Goal: Task Accomplishment & Management: Use online tool/utility

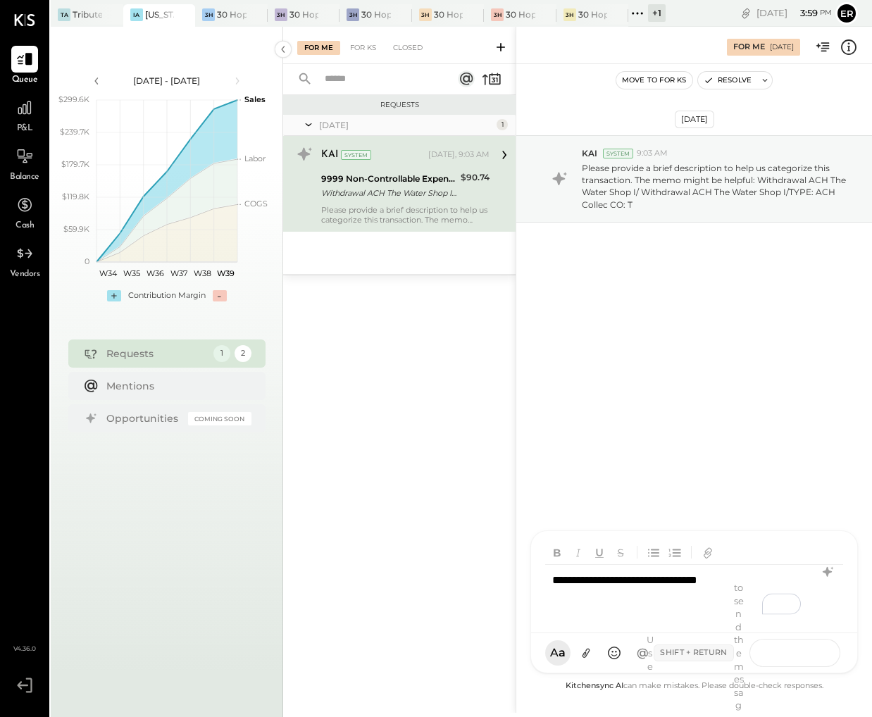
click at [797, 651] on button at bounding box center [809, 651] width 51 height 21
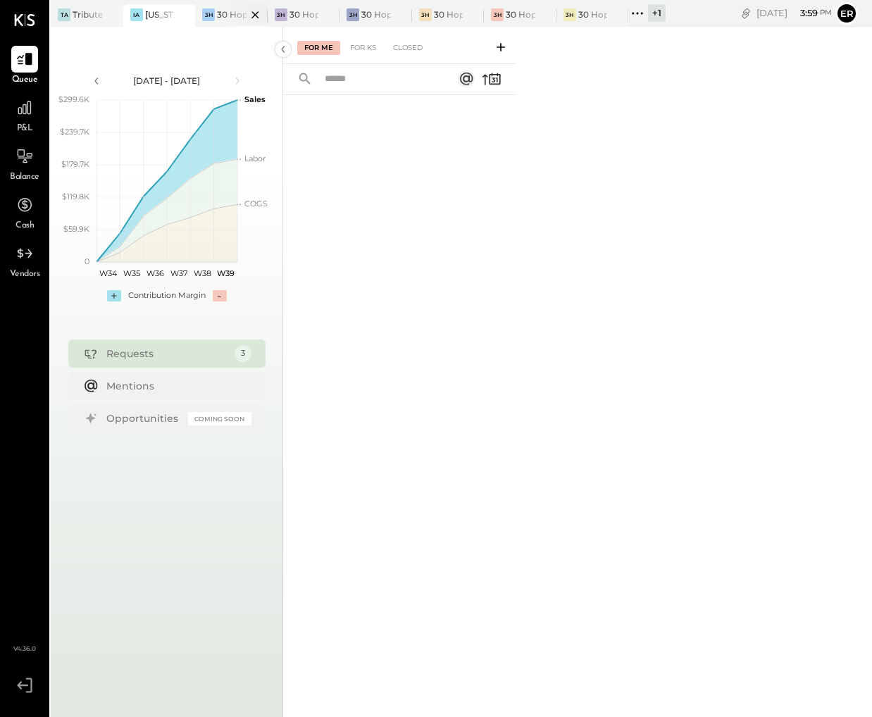
click at [236, 22] on div at bounding box center [242, 14] width 49 height 20
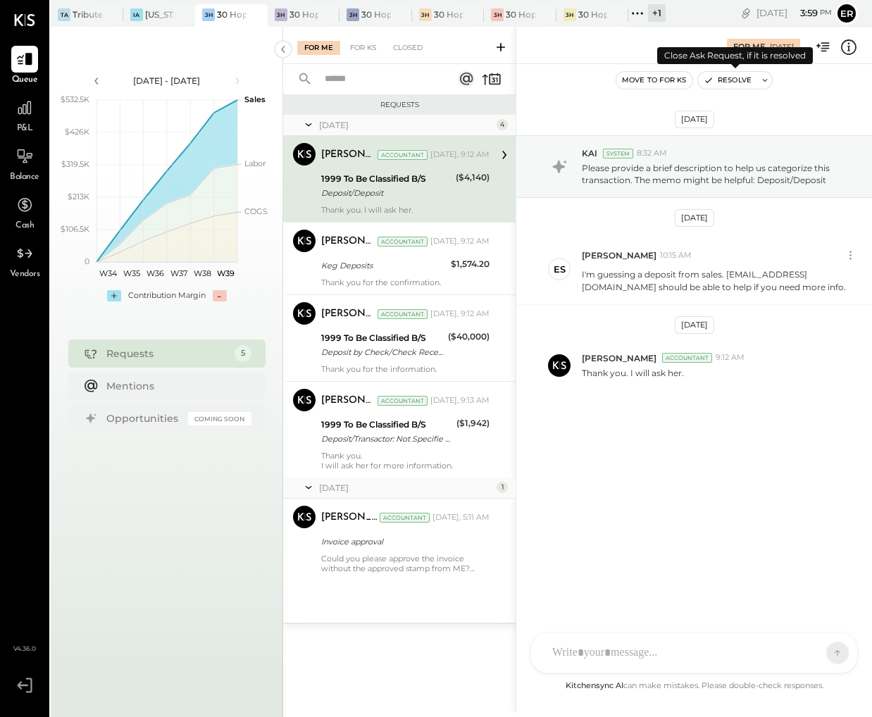
click at [734, 79] on button "Resolve" at bounding box center [727, 80] width 59 height 17
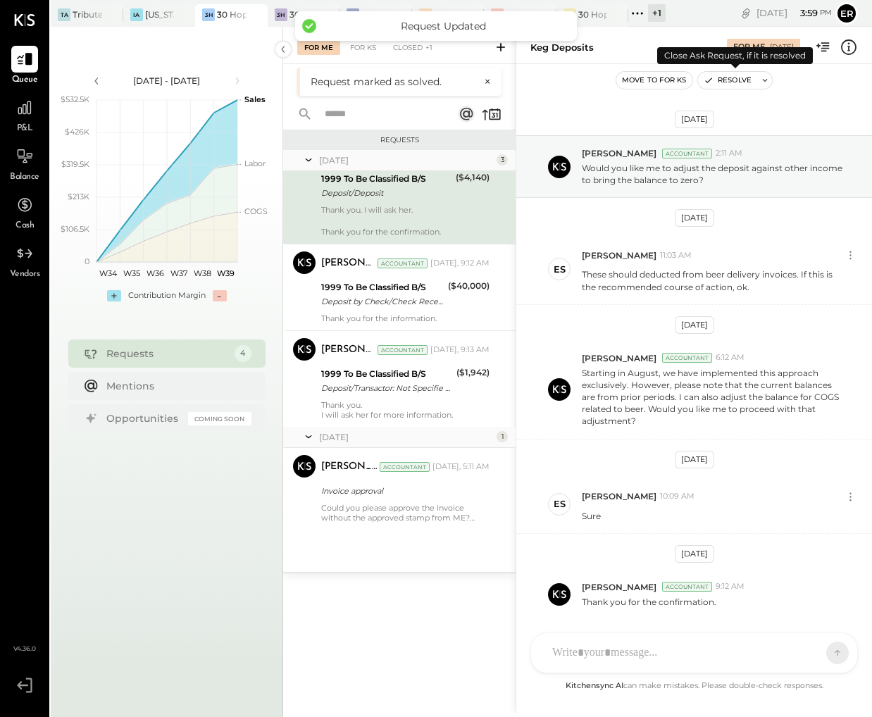
scroll to position [47, 0]
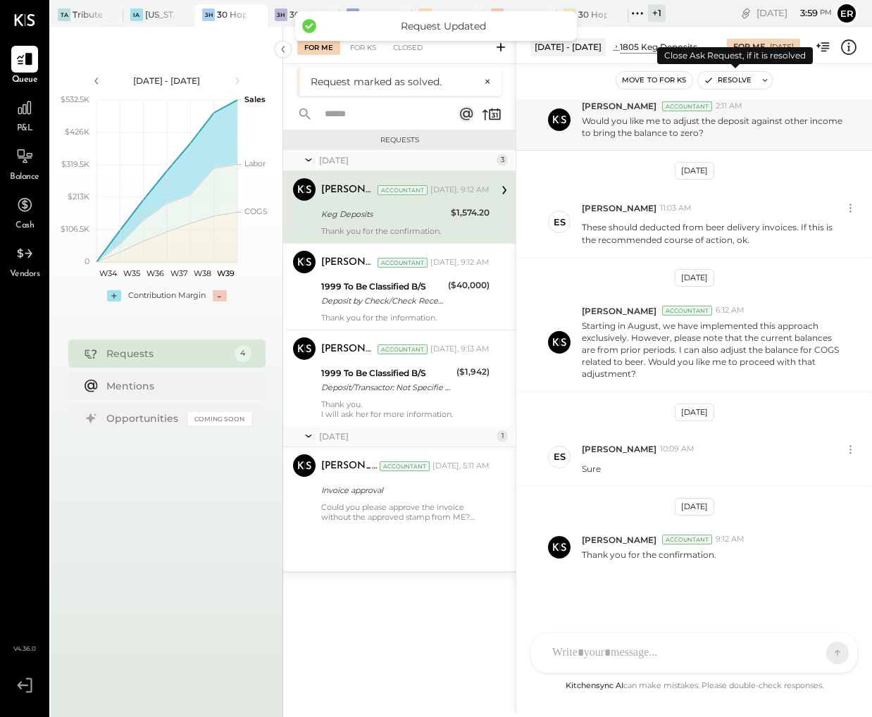
click at [734, 79] on button "Resolve" at bounding box center [727, 80] width 59 height 17
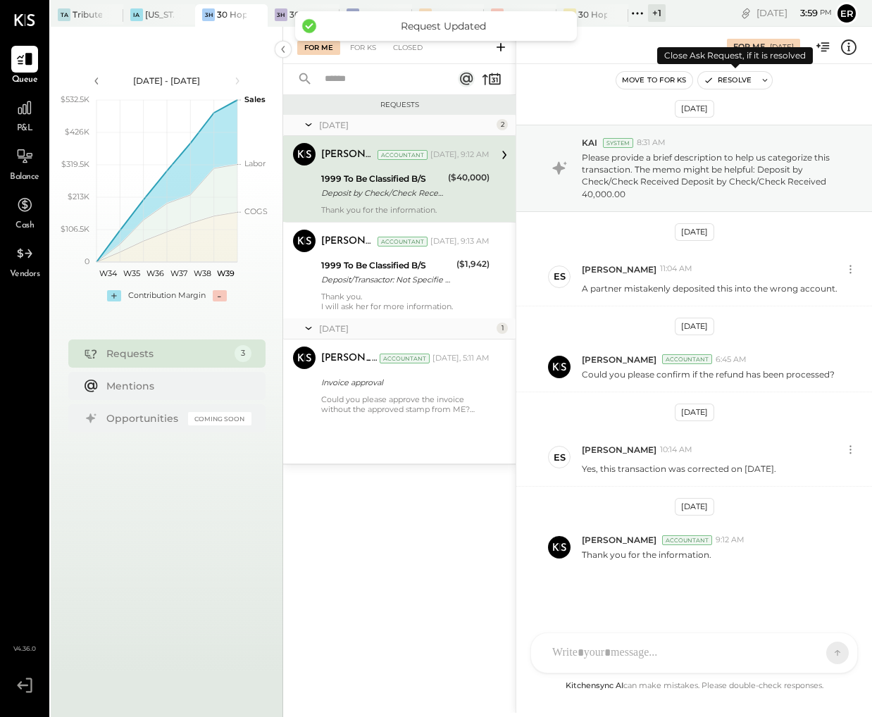
click at [734, 79] on button "Resolve" at bounding box center [727, 80] width 59 height 17
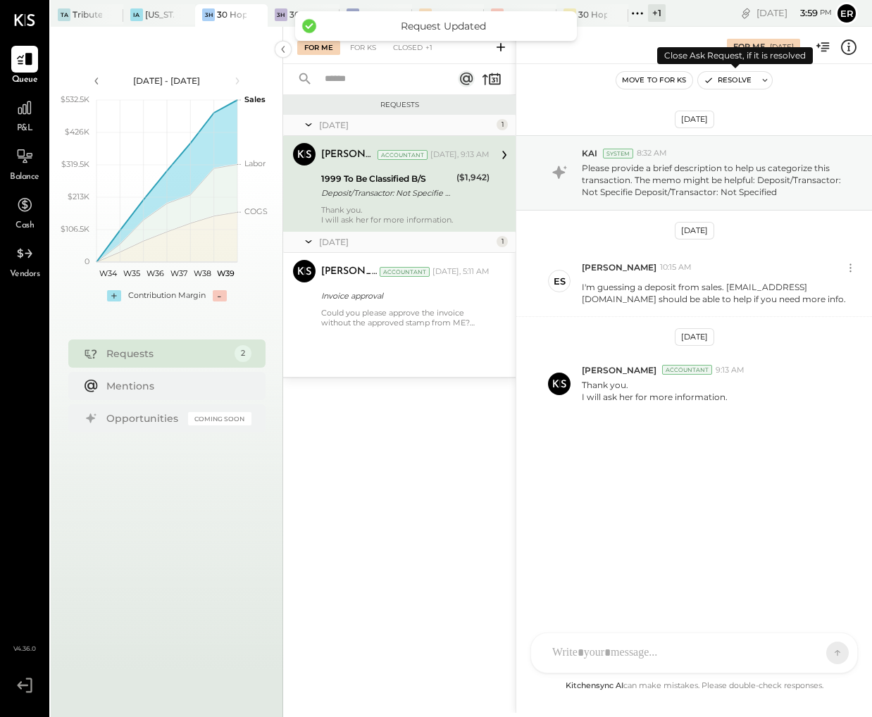
click at [734, 79] on button "Resolve" at bounding box center [727, 80] width 59 height 17
